Goal: Transaction & Acquisition: Purchase product/service

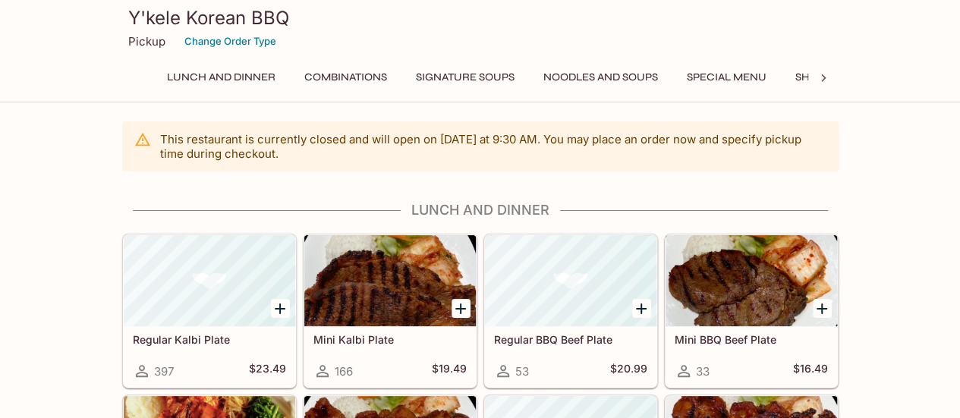
click at [826, 72] on icon at bounding box center [823, 78] width 15 height 15
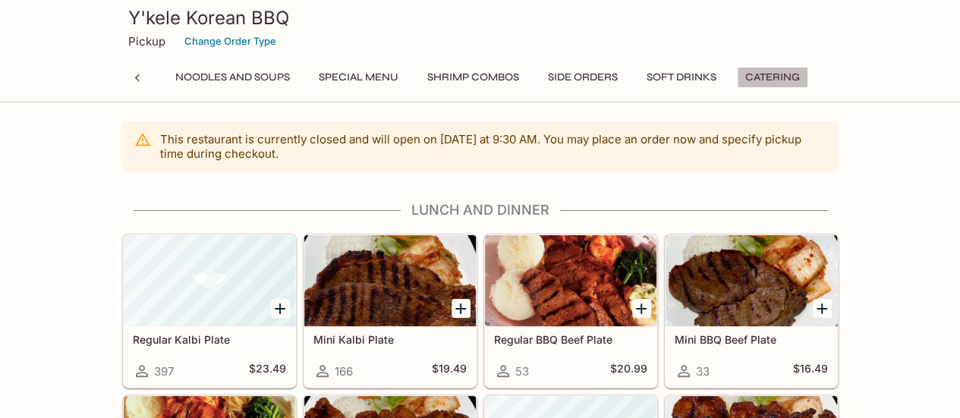
click at [755, 81] on button "Catering" at bounding box center [772, 77] width 71 height 21
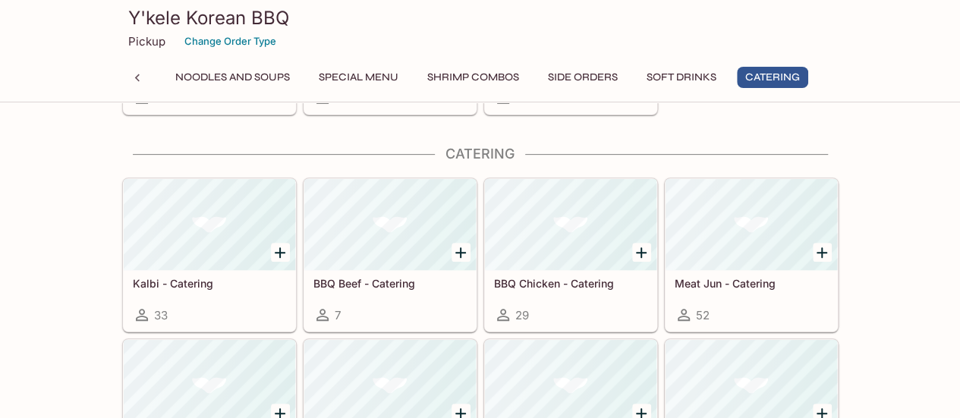
scroll to position [3156, 0]
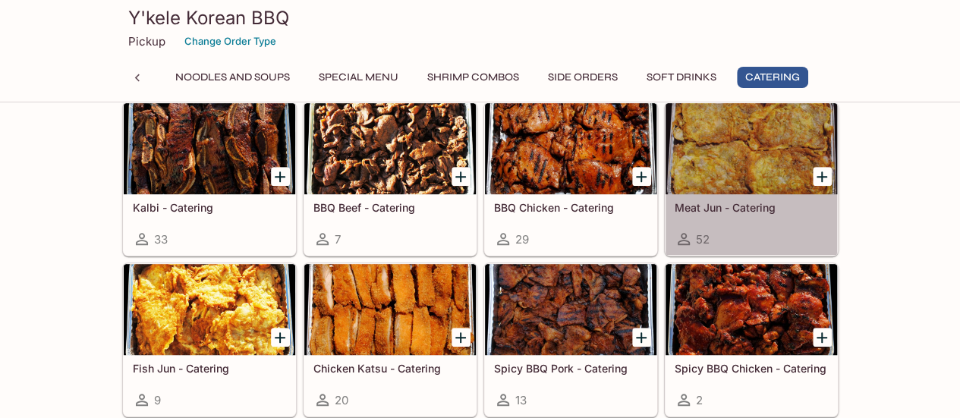
click at [758, 145] on div at bounding box center [752, 148] width 172 height 91
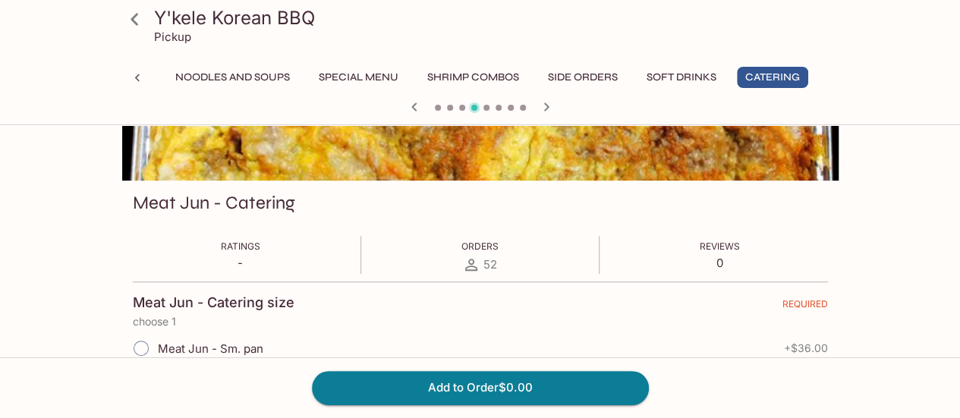
scroll to position [228, 0]
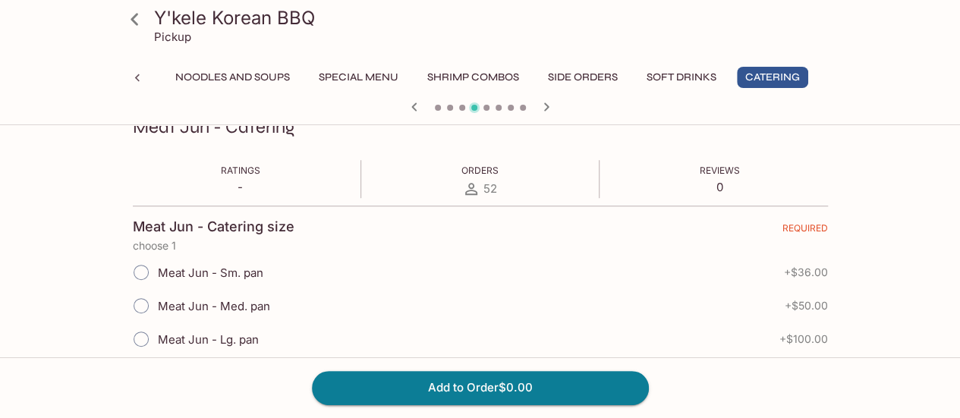
click at [213, 303] on span "Meat Jun - Med. pan" at bounding box center [214, 306] width 112 height 14
click at [157, 303] on input "Meat Jun - Med. pan" at bounding box center [141, 306] width 32 height 32
radio input "true"
click at [163, 304] on span "Meat Jun - Med. pan" at bounding box center [214, 306] width 112 height 14
click at [157, 304] on input "Meat Jun - Med. pan" at bounding box center [141, 306] width 32 height 32
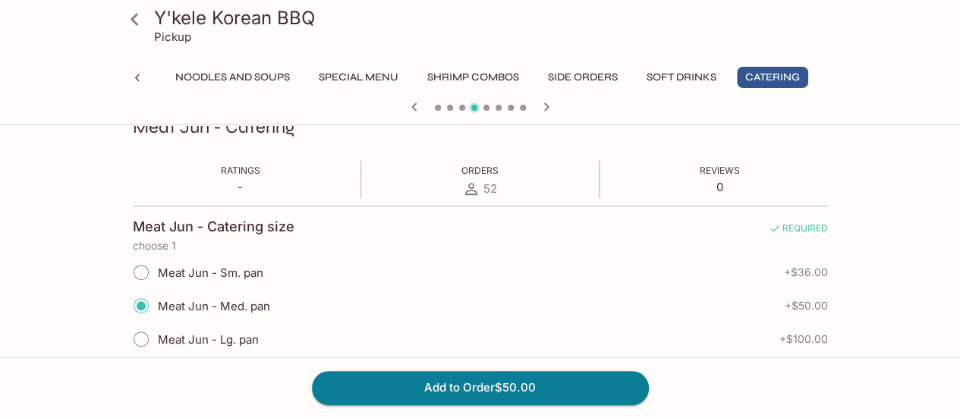
click at [143, 309] on input "Meat Jun - Med. pan" at bounding box center [141, 306] width 32 height 32
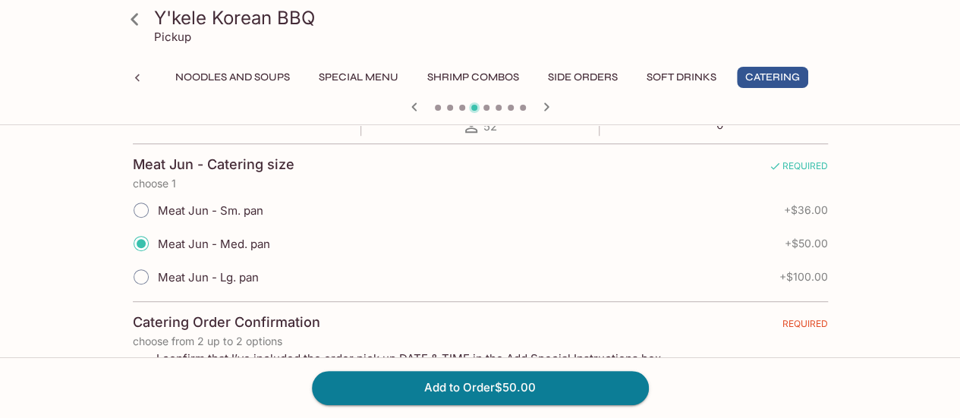
scroll to position [380, 0]
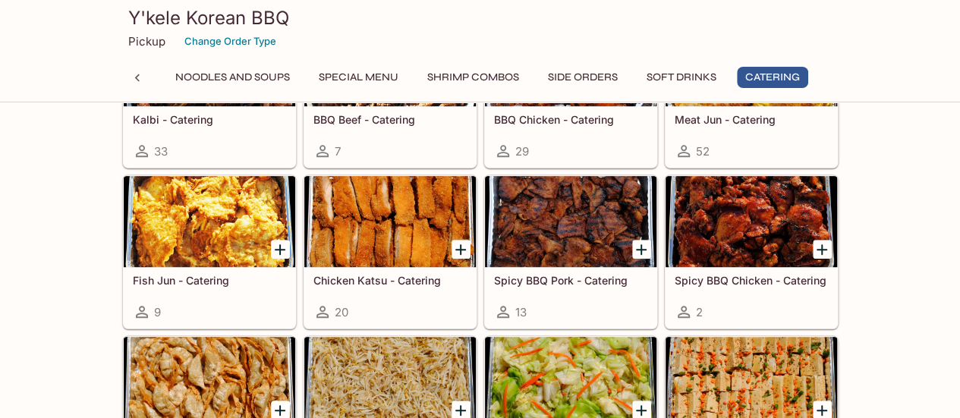
scroll to position [3245, 0]
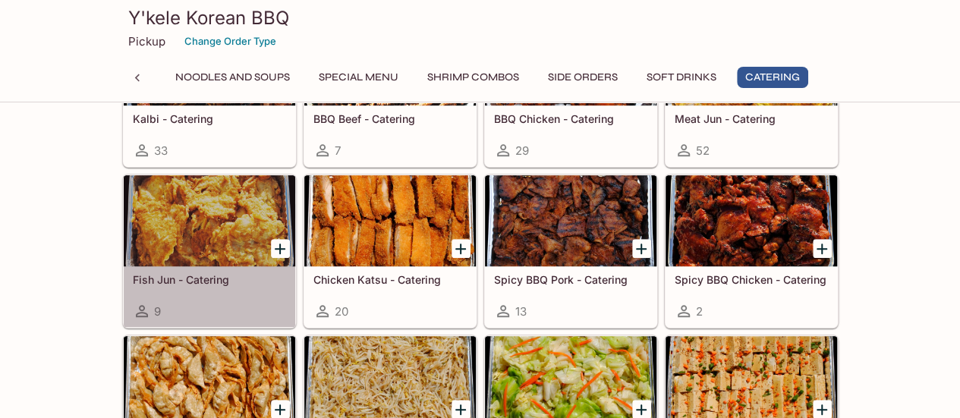
click at [235, 191] on div at bounding box center [210, 220] width 172 height 91
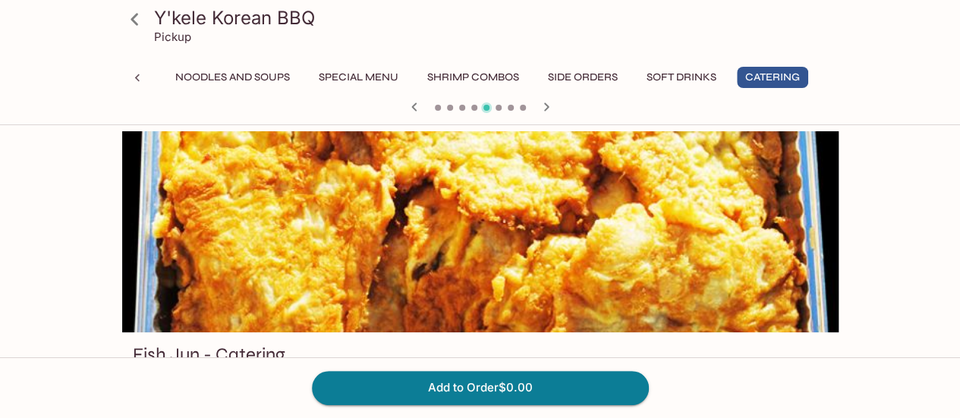
click at [761, 75] on button "Catering" at bounding box center [772, 77] width 71 height 21
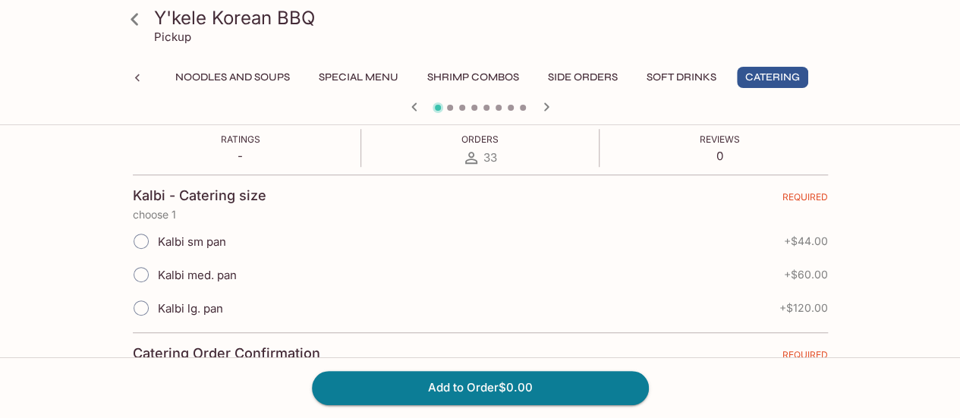
scroll to position [228, 0]
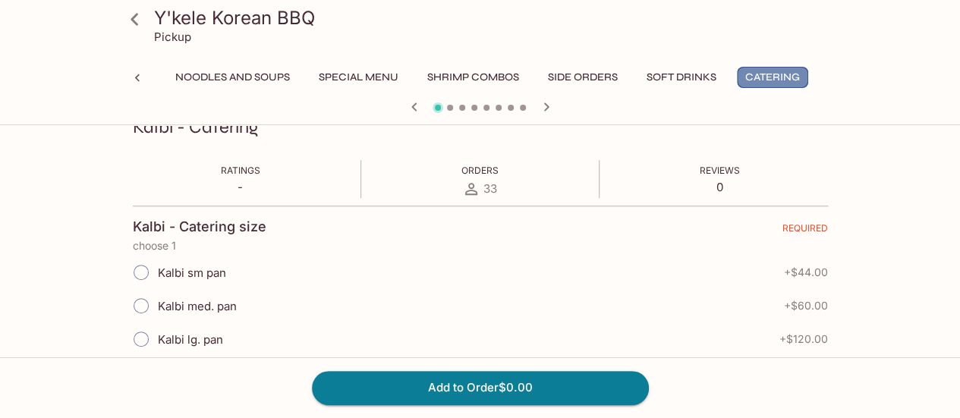
click at [786, 82] on button "Catering" at bounding box center [772, 77] width 71 height 21
click at [553, 110] on icon "button" at bounding box center [546, 107] width 18 height 18
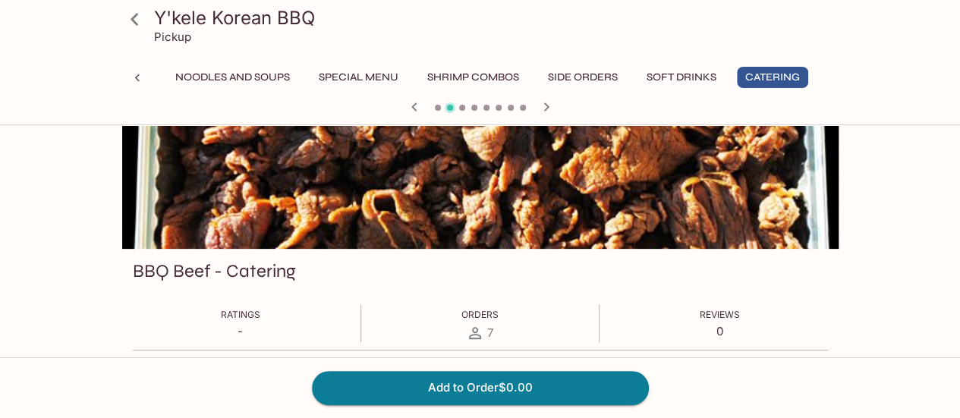
scroll to position [0, 0]
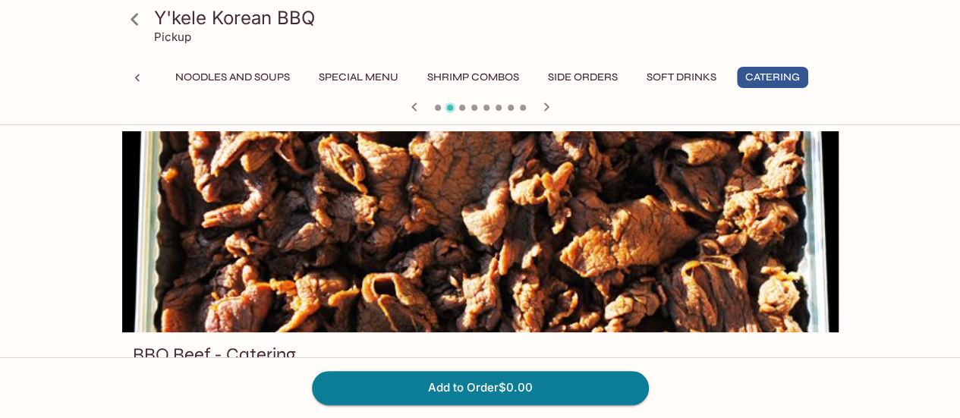
click at [550, 106] on icon "button" at bounding box center [546, 107] width 18 height 18
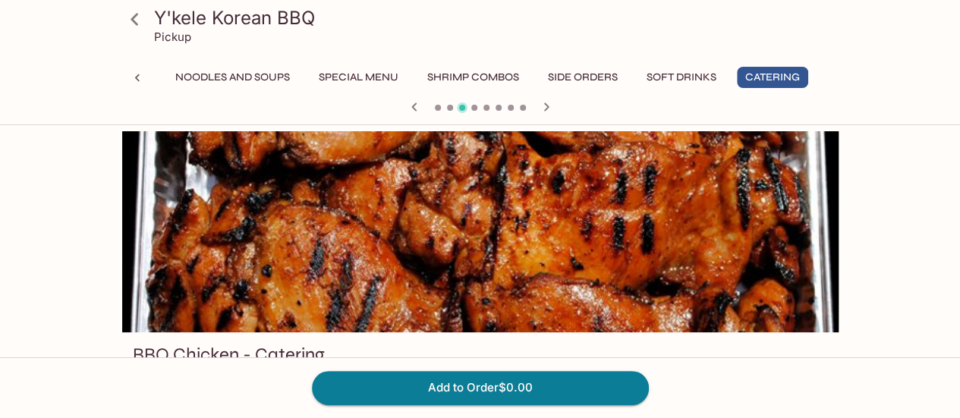
click at [550, 106] on icon "button" at bounding box center [546, 107] width 18 height 18
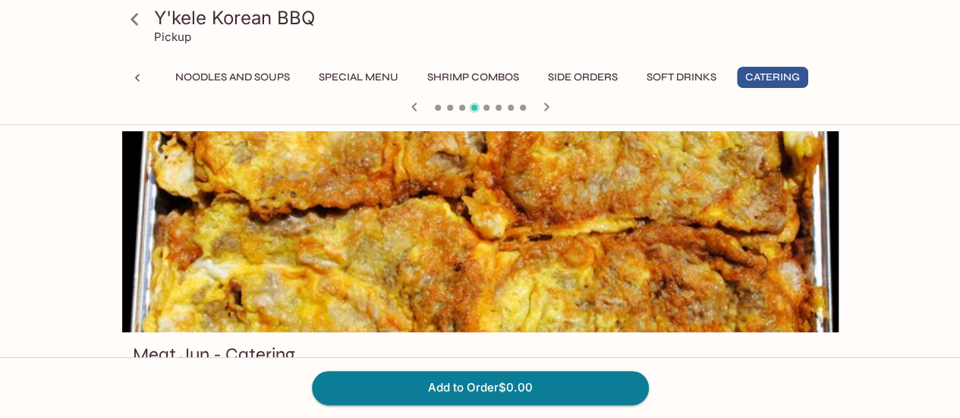
click at [550, 106] on icon "button" at bounding box center [546, 107] width 18 height 18
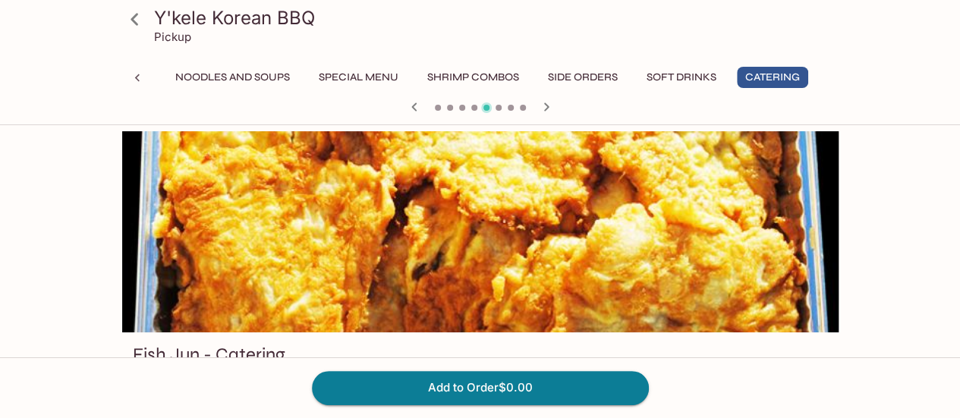
click at [550, 106] on icon "button" at bounding box center [546, 107] width 18 height 18
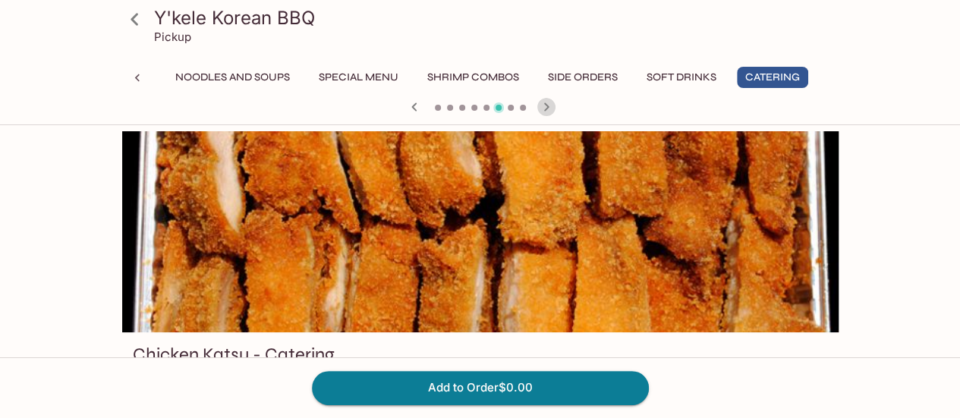
click at [550, 106] on icon "button" at bounding box center [546, 107] width 18 height 18
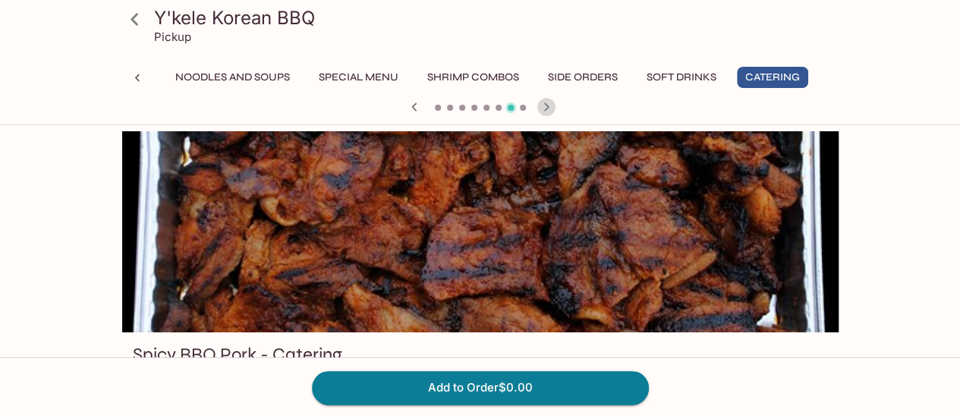
click at [550, 106] on icon "button" at bounding box center [546, 107] width 18 height 18
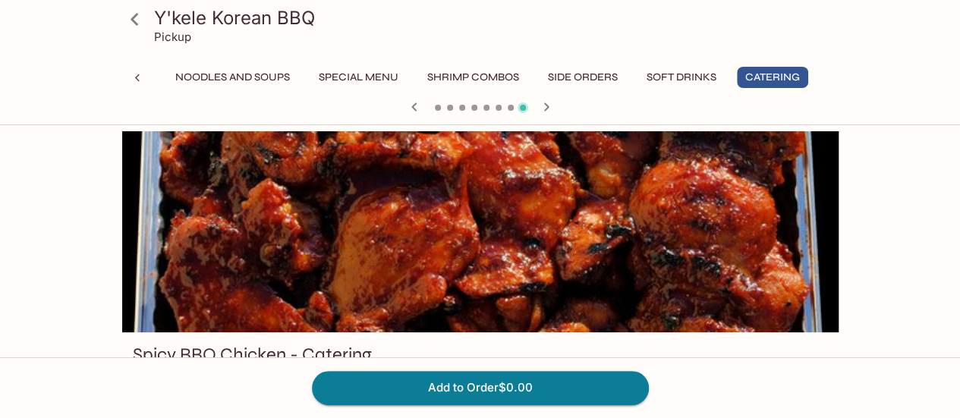
click at [550, 106] on icon "button" at bounding box center [546, 107] width 18 height 18
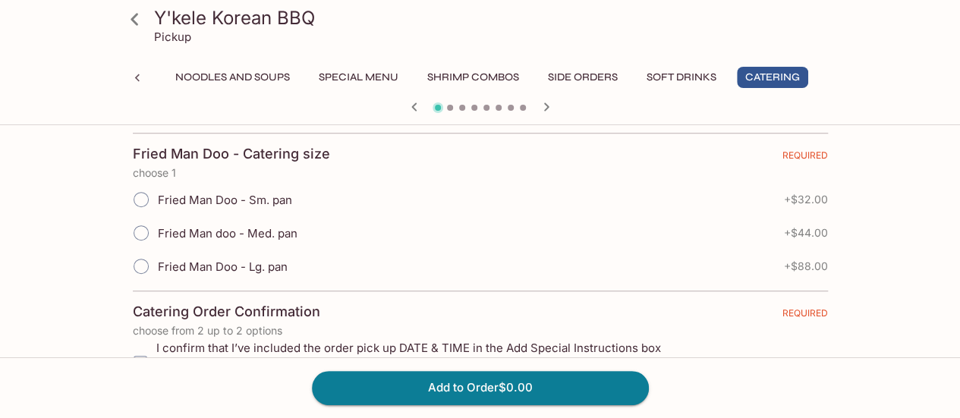
scroll to position [304, 0]
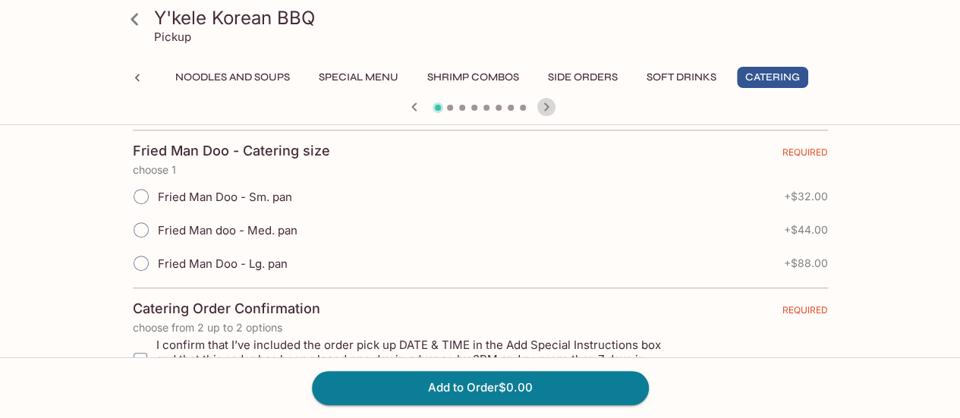
click at [553, 106] on icon "button" at bounding box center [546, 107] width 18 height 18
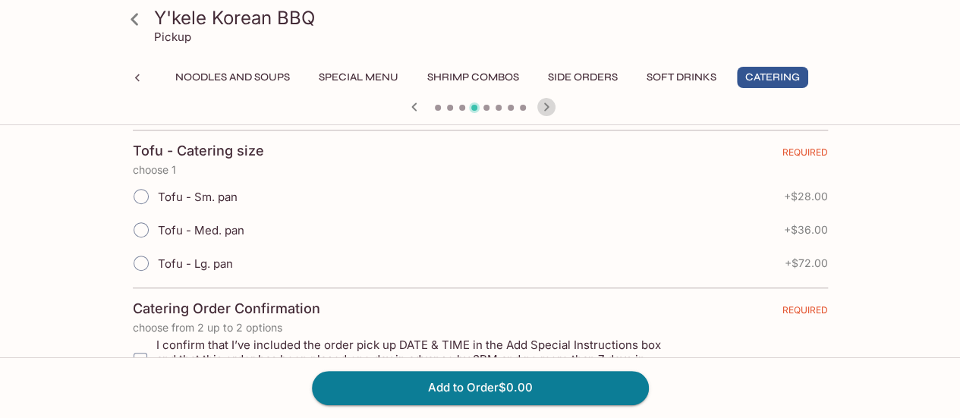
click at [553, 106] on icon "button" at bounding box center [546, 107] width 18 height 18
click at [544, 107] on icon "button" at bounding box center [546, 107] width 18 height 18
click at [547, 106] on icon "button" at bounding box center [546, 106] width 5 height 8
click at [546, 109] on icon "button" at bounding box center [546, 106] width 5 height 8
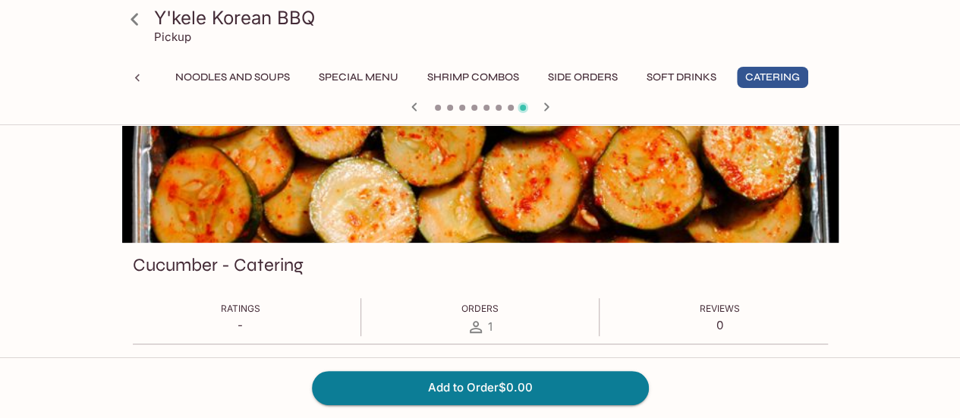
scroll to position [0, 0]
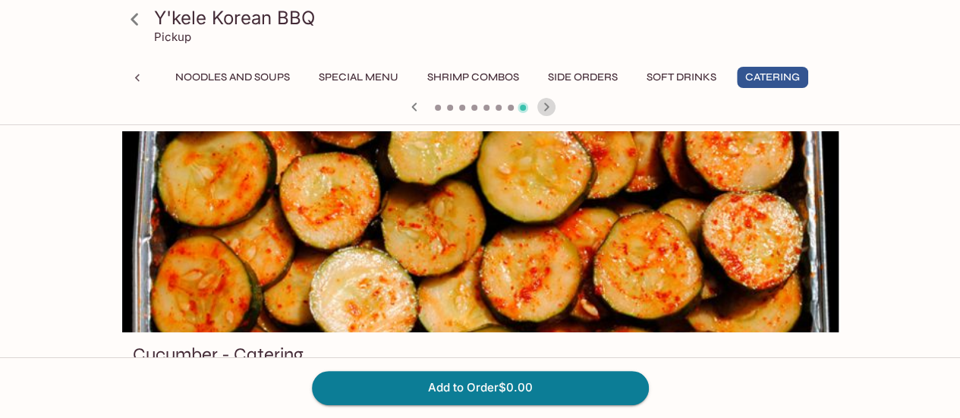
click at [546, 112] on icon "button" at bounding box center [546, 107] width 18 height 18
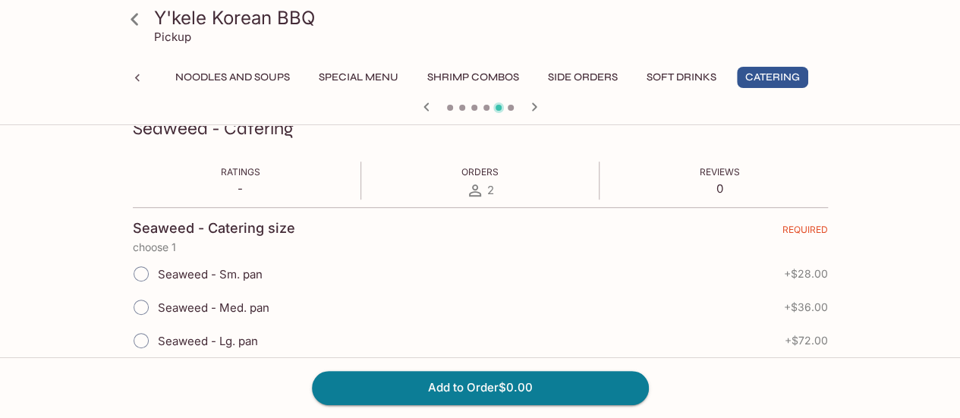
scroll to position [76, 0]
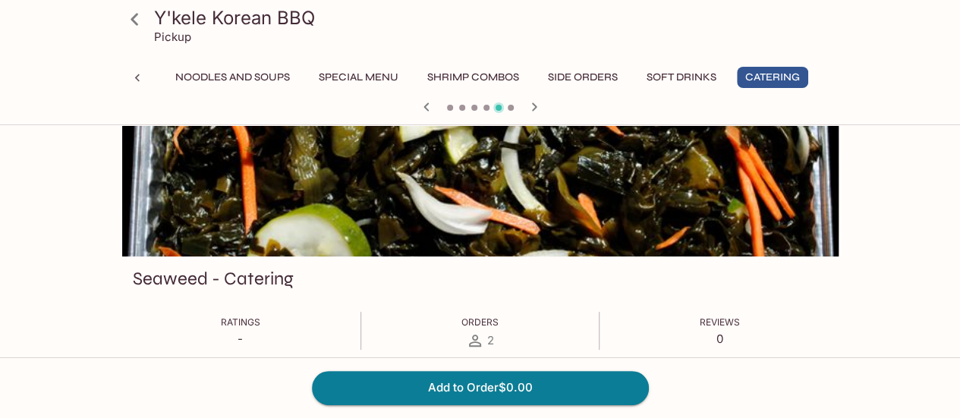
click at [427, 108] on icon "button" at bounding box center [426, 107] width 18 height 18
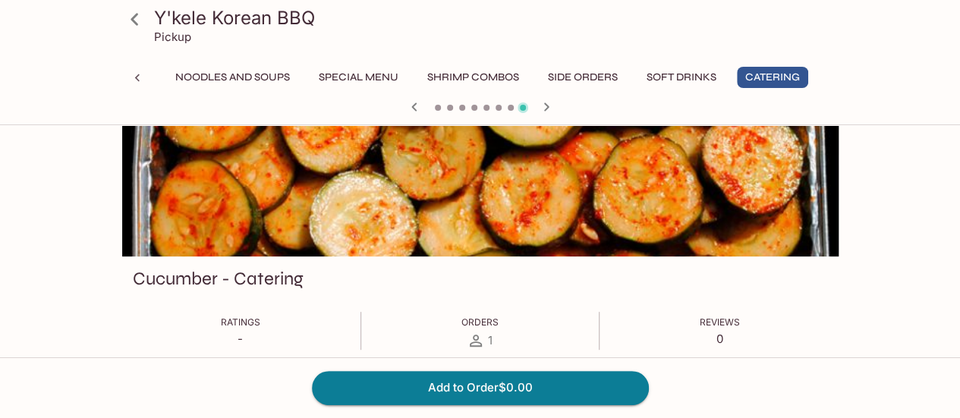
click at [413, 112] on icon "button" at bounding box center [414, 107] width 18 height 18
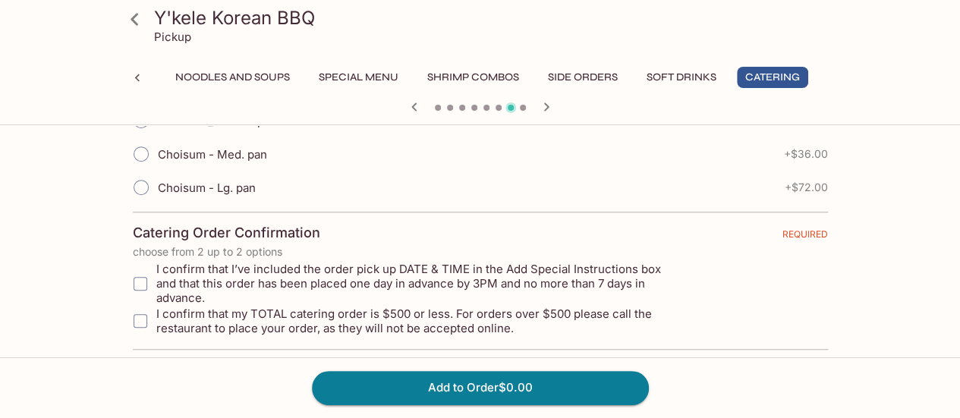
scroll to position [0, 0]
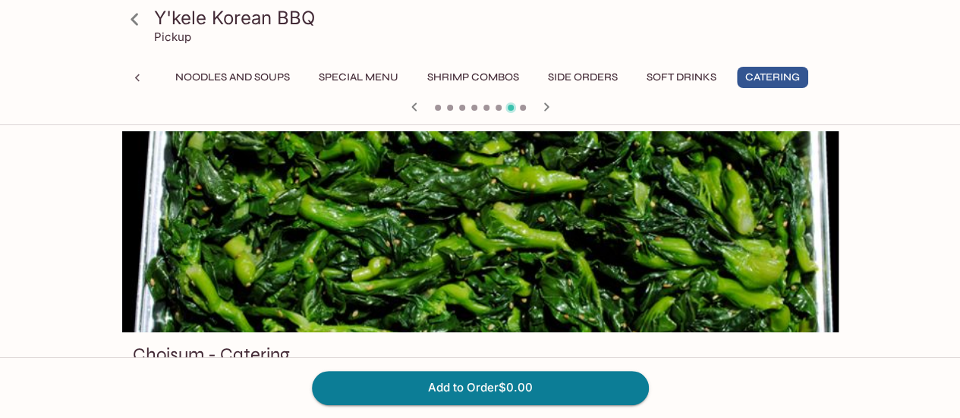
click at [541, 106] on icon "button" at bounding box center [546, 107] width 18 height 18
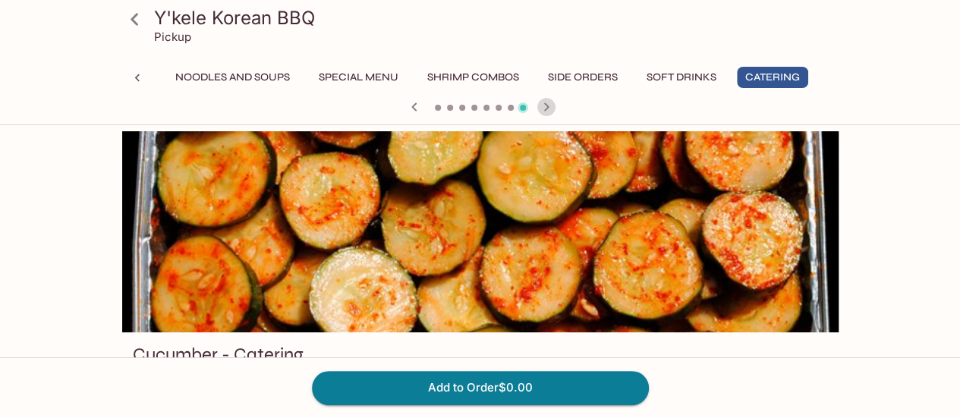
click at [543, 106] on icon "button" at bounding box center [546, 107] width 18 height 18
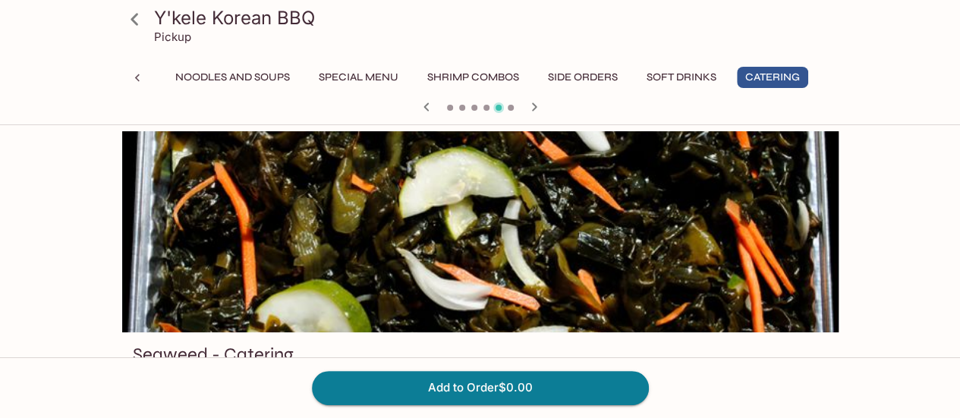
click at [702, 12] on h3 "Y'kele Korean BBQ" at bounding box center [493, 18] width 679 height 24
